Goal: Information Seeking & Learning: Understand process/instructions

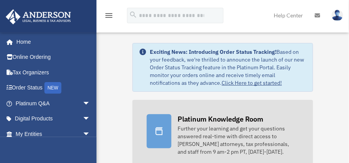
click at [160, 130] on icon at bounding box center [159, 130] width 9 height 9
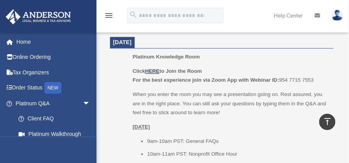
scroll to position [388, 0]
click at [154, 73] on u "HERE" at bounding box center [152, 71] width 14 height 6
